Goal: Task Accomplishment & Management: Use online tool/utility

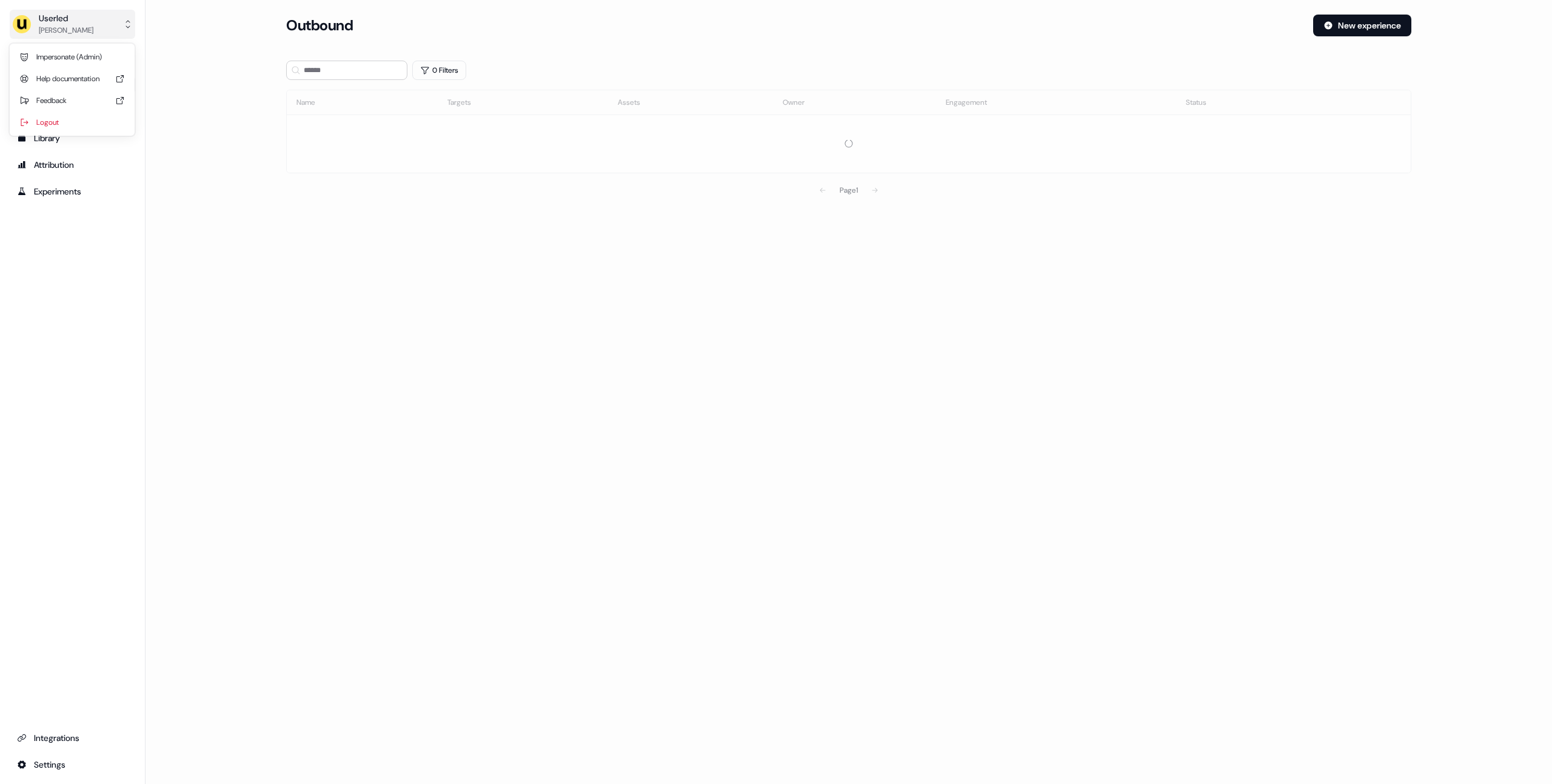
click at [94, 20] on button "Userled [PERSON_NAME]" at bounding box center [72, 24] width 125 height 29
click at [91, 66] on div "Impersonate (Admin)" at bounding box center [72, 57] width 115 height 22
click at [301, 86] on div "Select org" at bounding box center [337, 84] width 91 height 12
type input "*****"
click at [317, 130] on div "Kpler" at bounding box center [347, 128] width 120 height 19
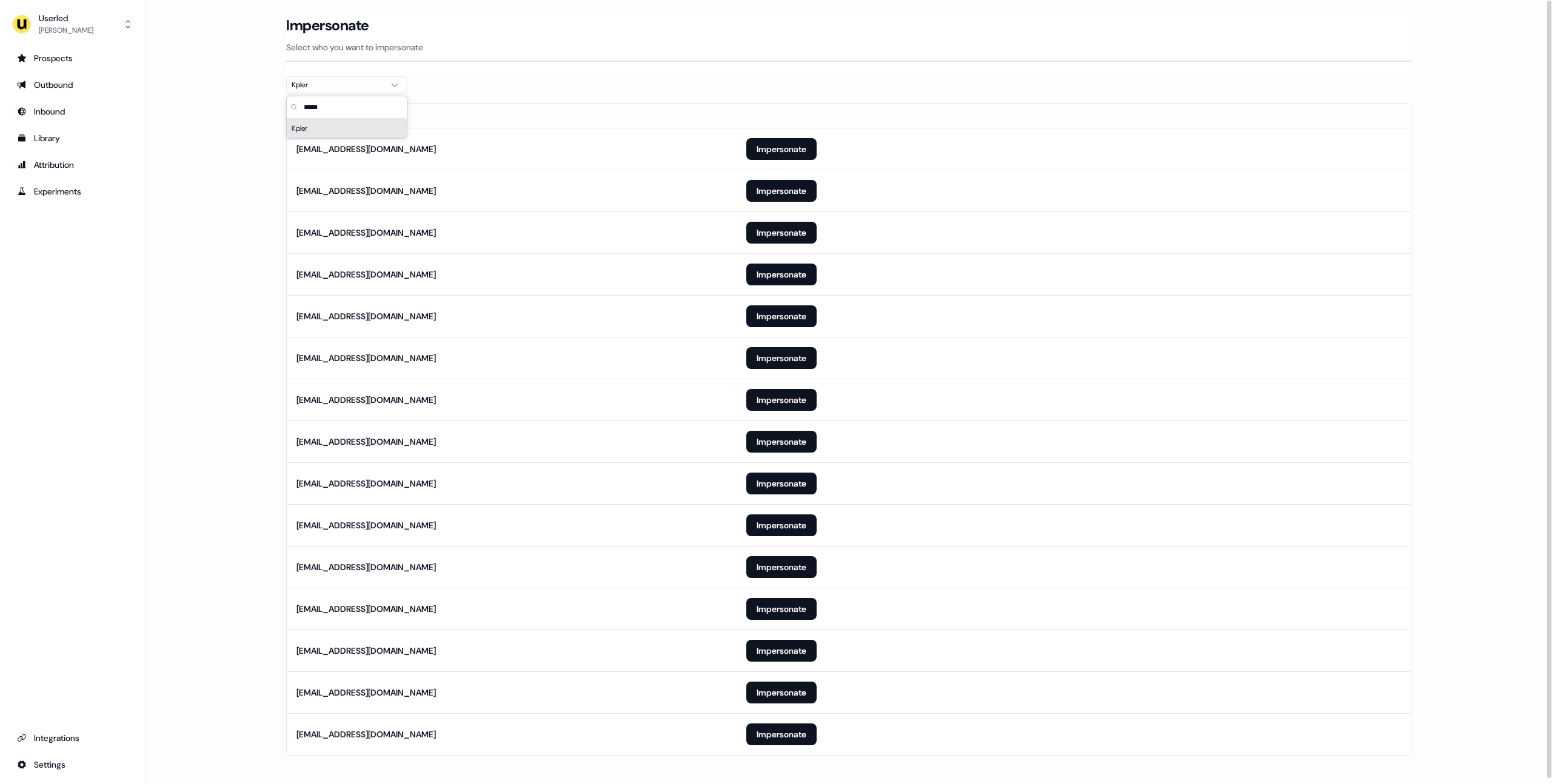
click at [234, 141] on main "Loading... Impersonate Select who you want to impersonate Kpler Email fpasques@…" at bounding box center [849, 402] width 1406 height 775
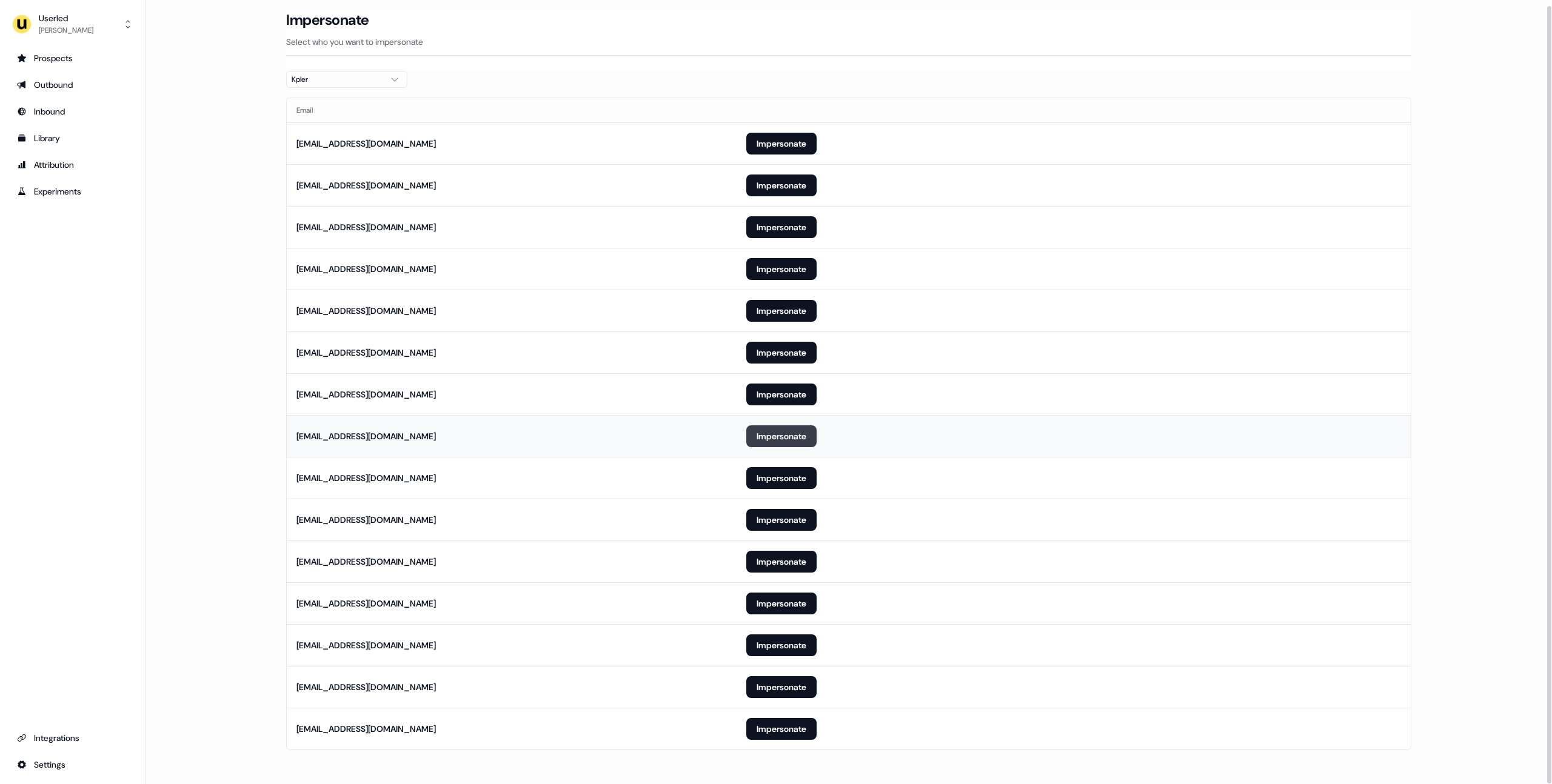
click at [784, 434] on button "Impersonate" at bounding box center [781, 436] width 70 height 22
